Goal: Information Seeking & Learning: Check status

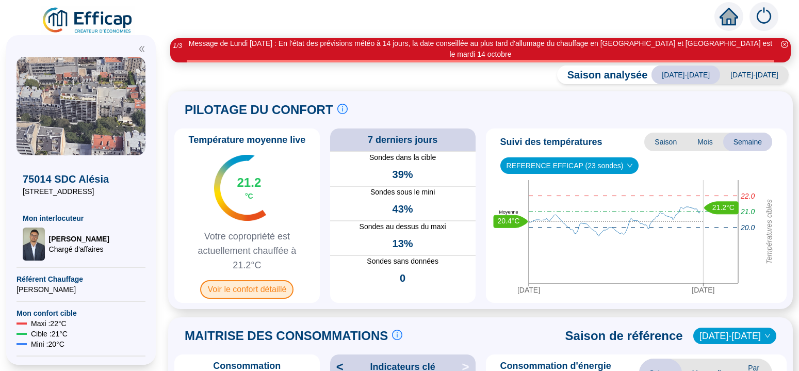
drag, startPoint x: 249, startPoint y: 250, endPoint x: 240, endPoint y: 277, distance: 29.0
click at [236, 280] on span "Voir le confort détaillé" at bounding box center [246, 289] width 93 height 19
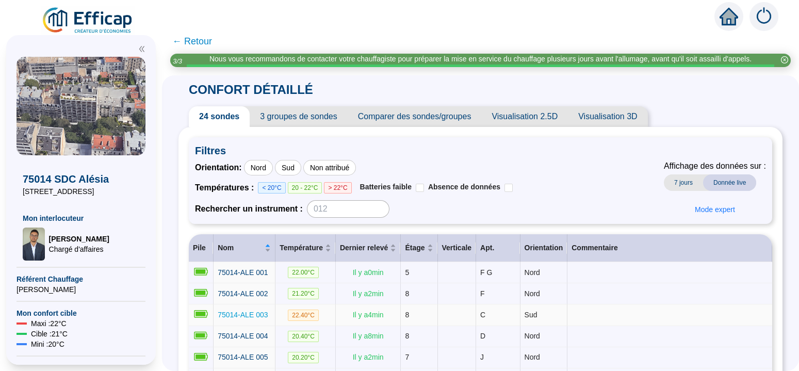
click at [257, 313] on span "75014-ALE 003" at bounding box center [243, 314] width 50 height 8
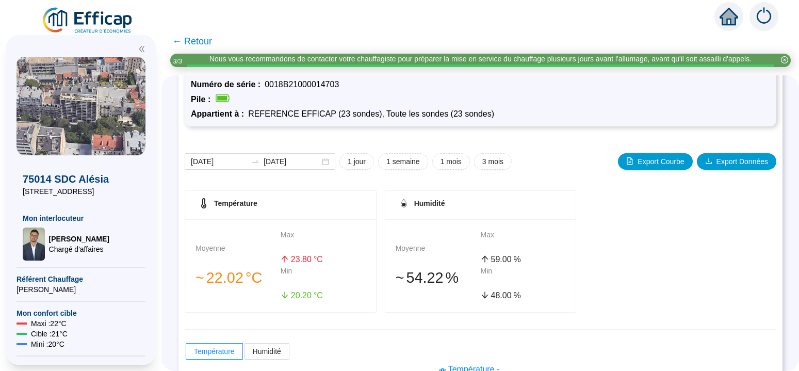
scroll to position [65, 0]
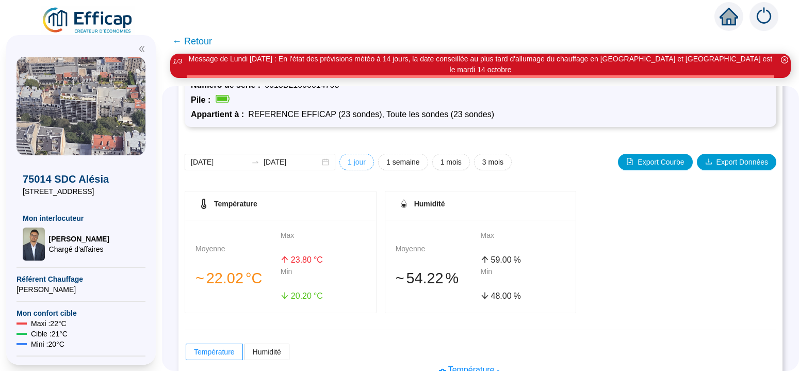
click at [358, 157] on span "1 jour" at bounding box center [357, 162] width 18 height 11
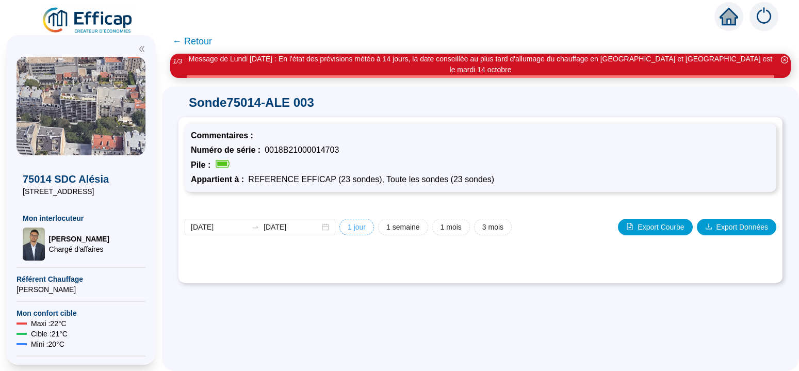
scroll to position [0, 0]
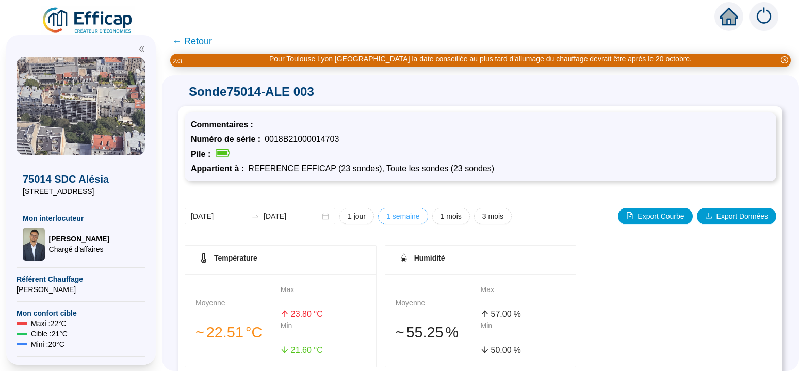
click at [408, 217] on span "1 semaine" at bounding box center [403, 216] width 34 height 11
click at [454, 219] on span "1 mois" at bounding box center [450, 216] width 21 height 11
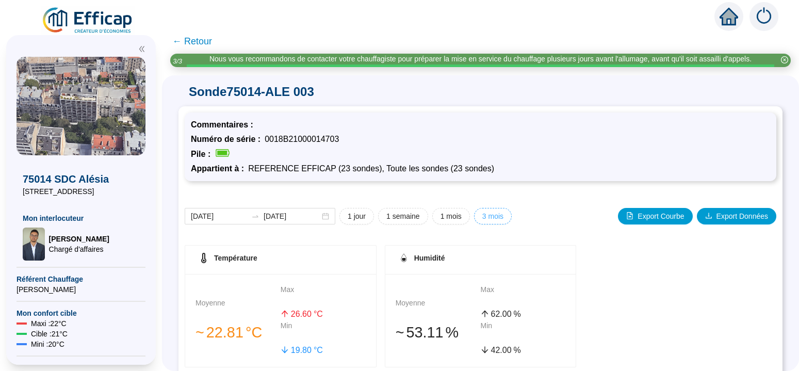
click at [493, 215] on span "3 mois" at bounding box center [492, 216] width 21 height 11
click at [446, 220] on span "1 mois" at bounding box center [450, 216] width 21 height 11
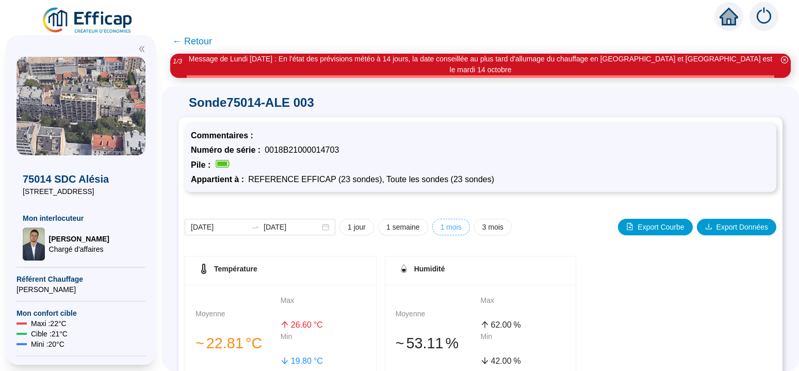
click at [450, 222] on span "1 mois" at bounding box center [450, 227] width 21 height 11
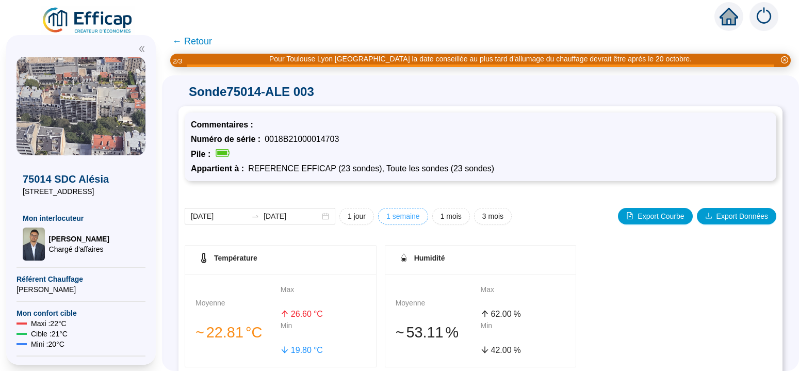
click at [403, 217] on span "1 semaine" at bounding box center [403, 216] width 34 height 11
click at [405, 218] on span "1 semaine" at bounding box center [403, 216] width 34 height 11
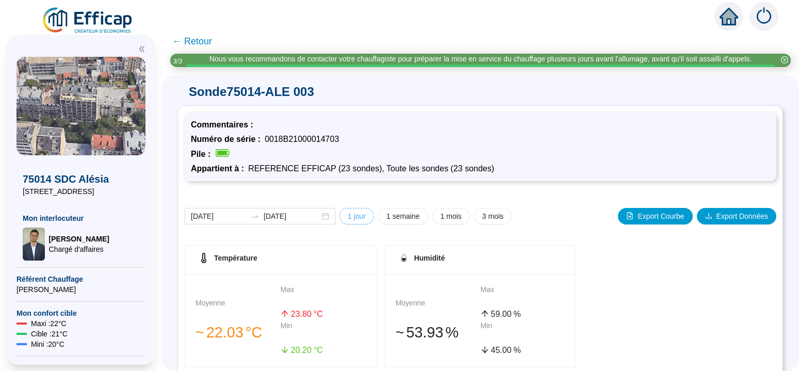
click at [358, 216] on span "1 jour" at bounding box center [357, 216] width 18 height 11
type input "[DATE]"
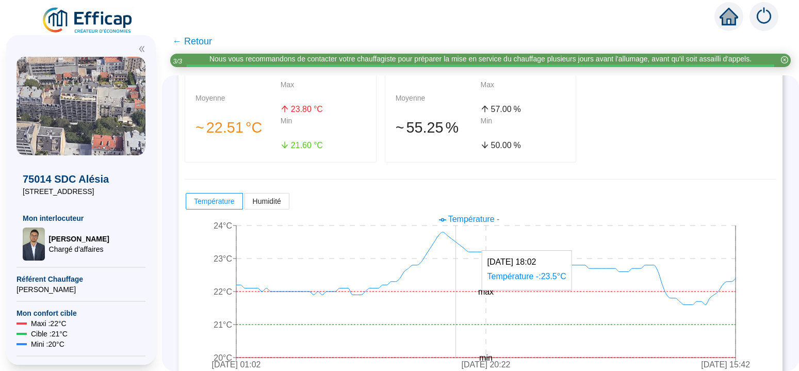
scroll to position [223, 0]
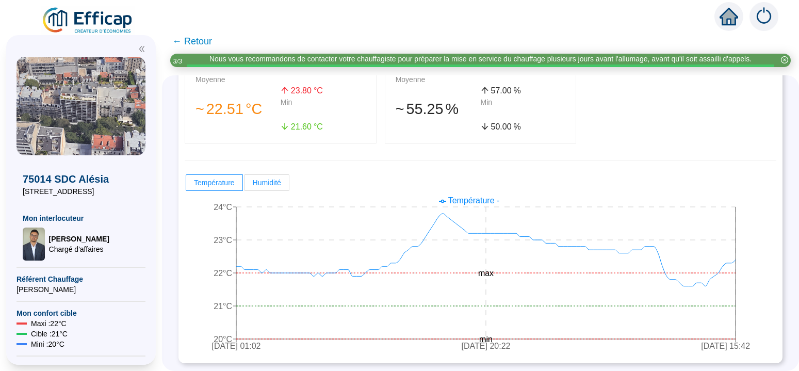
click at [280, 182] on span "Humidité" at bounding box center [267, 182] width 28 height 8
click at [245, 185] on input "Humidité" at bounding box center [245, 185] width 0 height 0
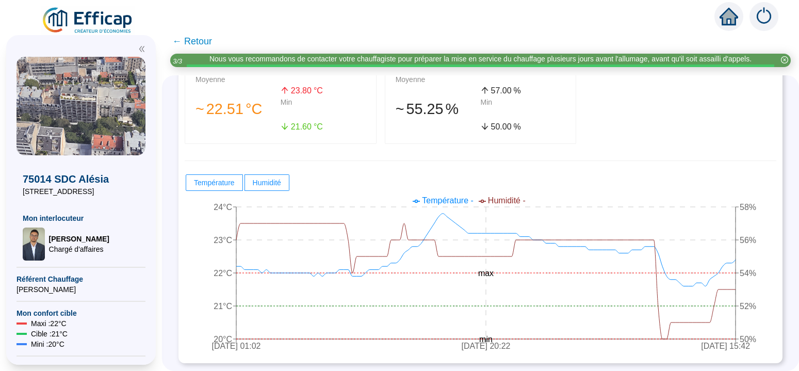
click at [212, 43] on span "← Retour" at bounding box center [192, 41] width 40 height 14
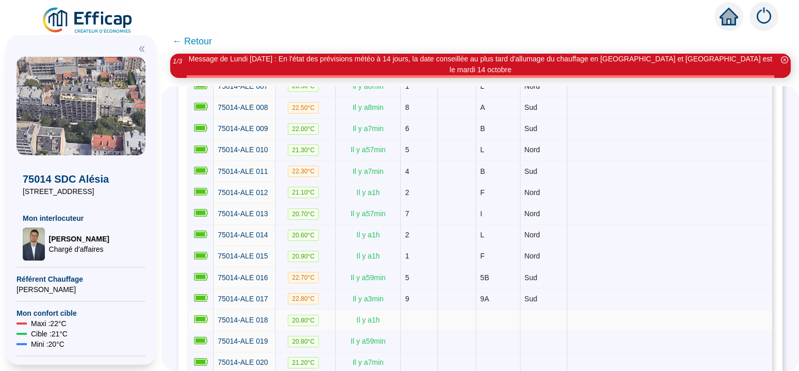
scroll to position [325, 0]
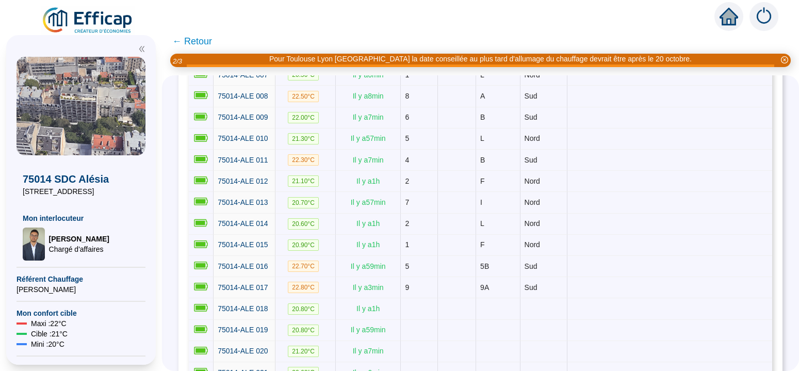
click at [203, 45] on span "← Retour" at bounding box center [192, 41] width 40 height 14
click at [213, 54] on div "Pour Toulouse Lyon [GEOGRAPHIC_DATA] la date conseillée au plus tard d'allumage…" at bounding box center [480, 60] width 620 height 13
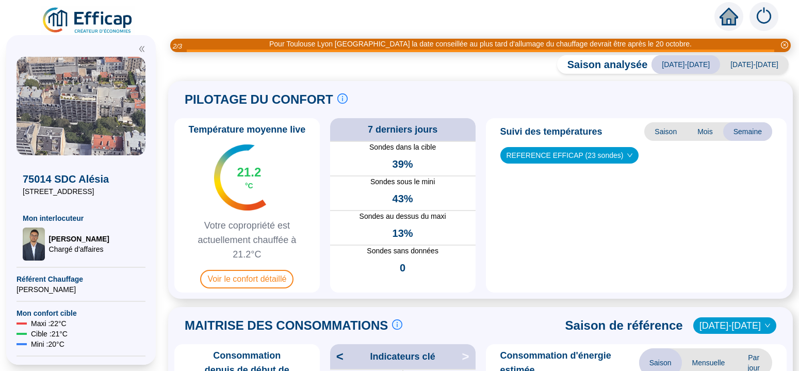
click at [213, 43] on div "Pour Toulouse Lyon [GEOGRAPHIC_DATA] la date conseillée au plus tard d'allumage…" at bounding box center [480, 45] width 620 height 13
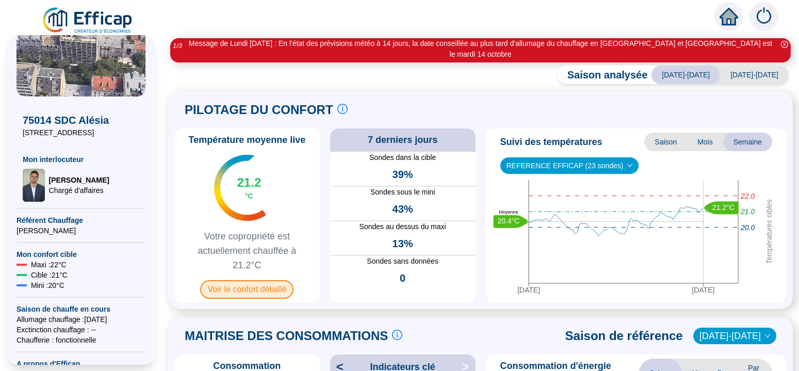
click at [245, 280] on span "Voir le confort détaillé" at bounding box center [246, 289] width 93 height 19
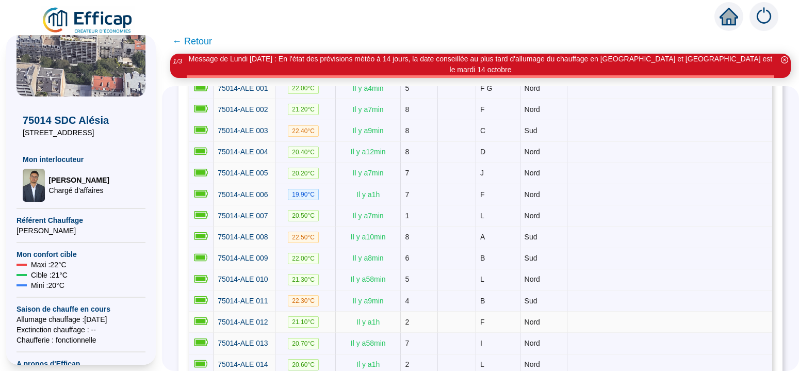
scroll to position [325, 0]
